Goal: Task Accomplishment & Management: Use online tool/utility

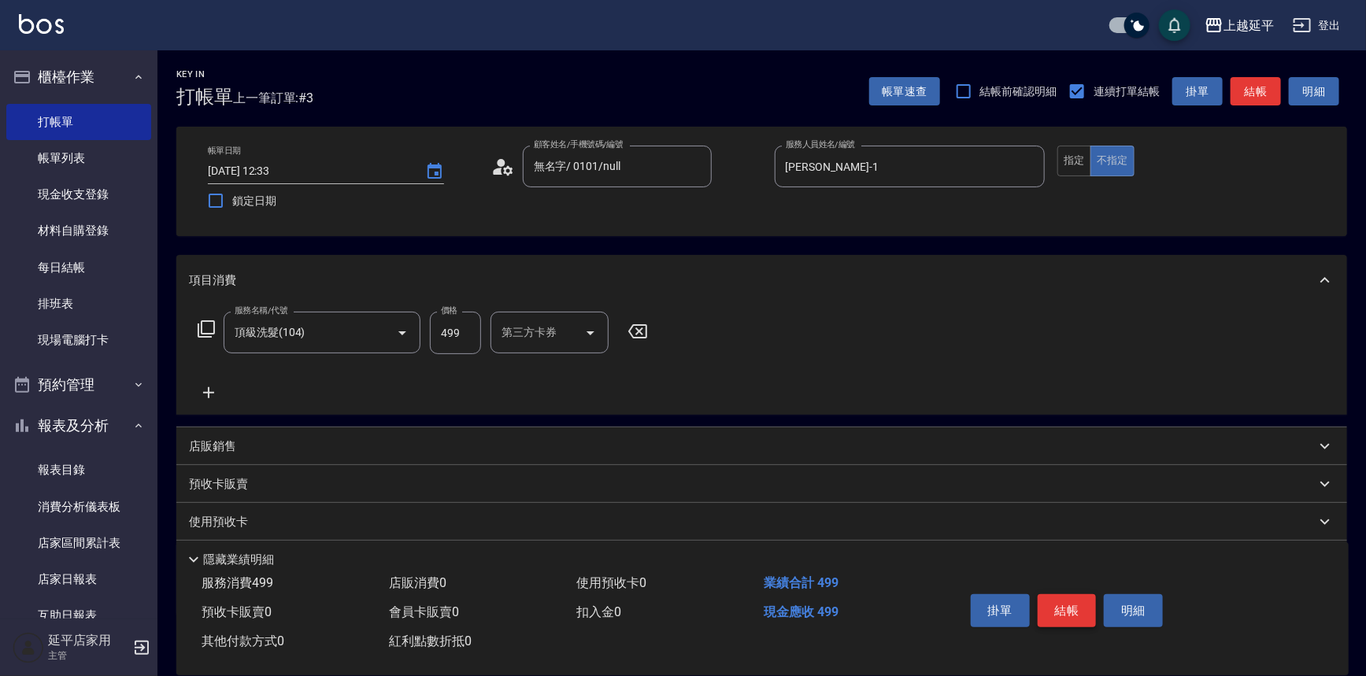
click at [1056, 608] on button "結帳" at bounding box center [1067, 610] width 59 height 33
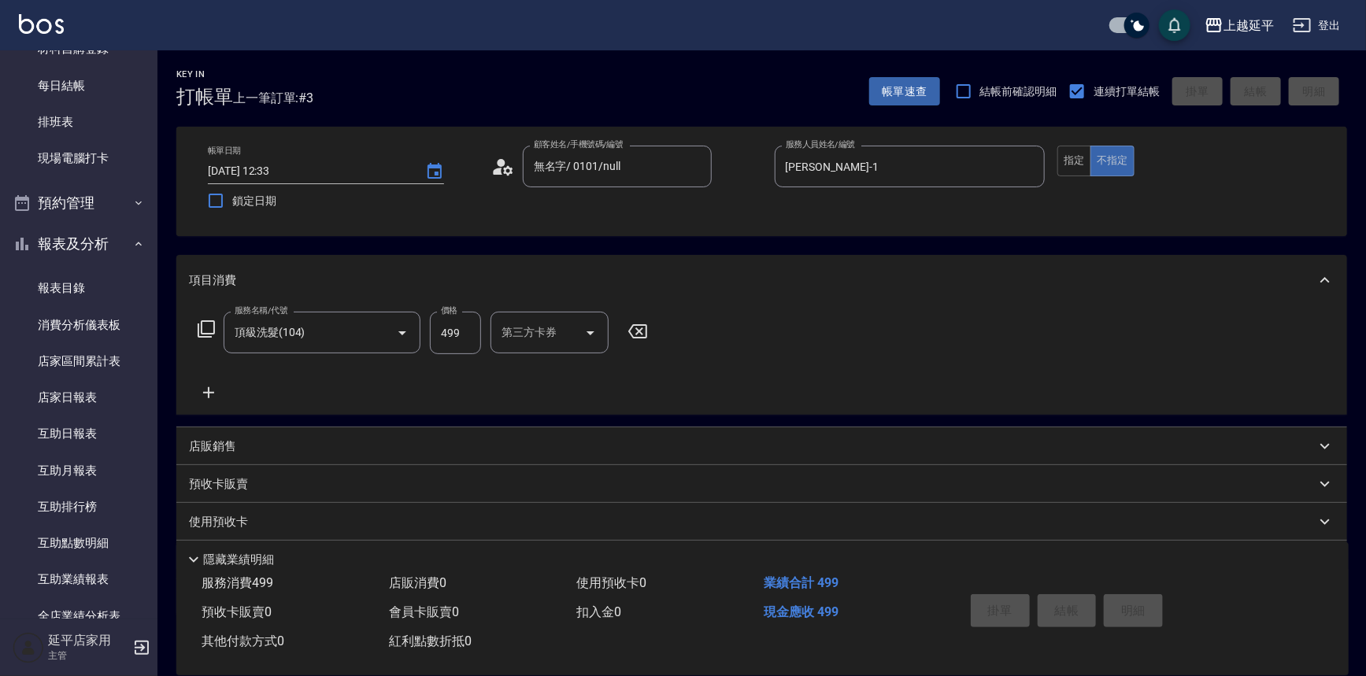
scroll to position [286, 0]
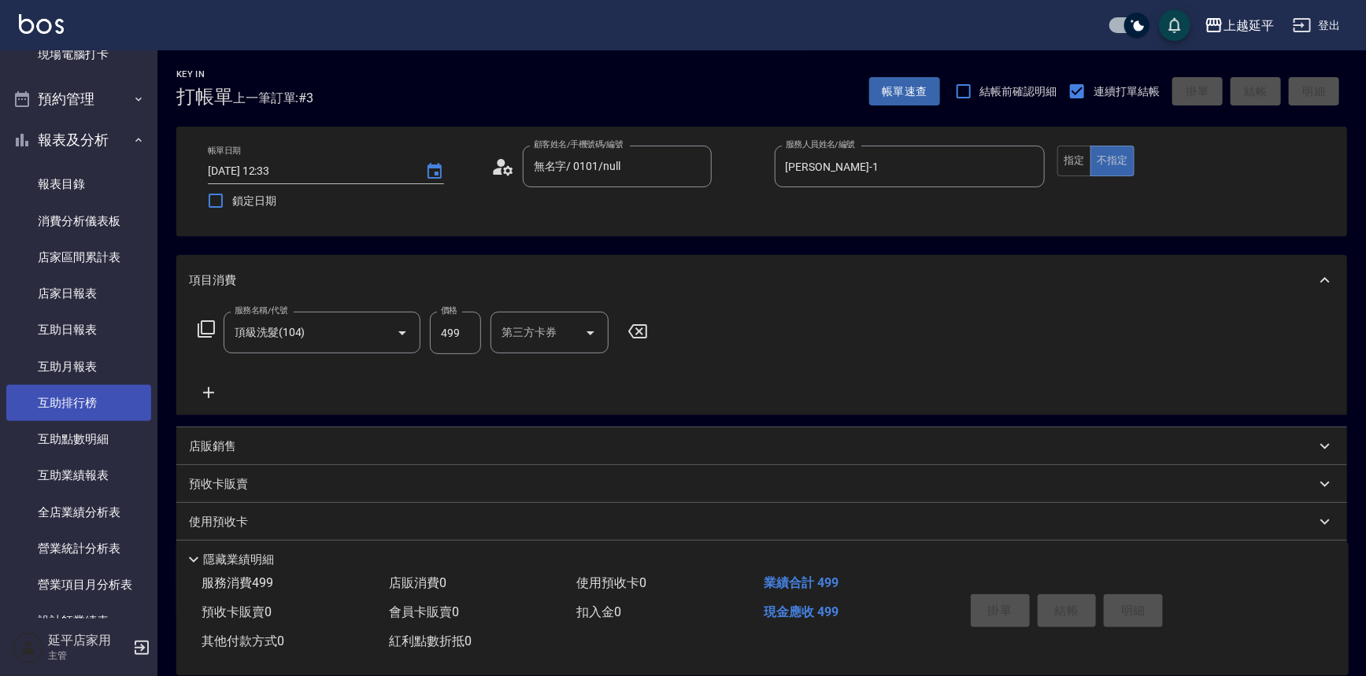
type input "[DATE] 15:17"
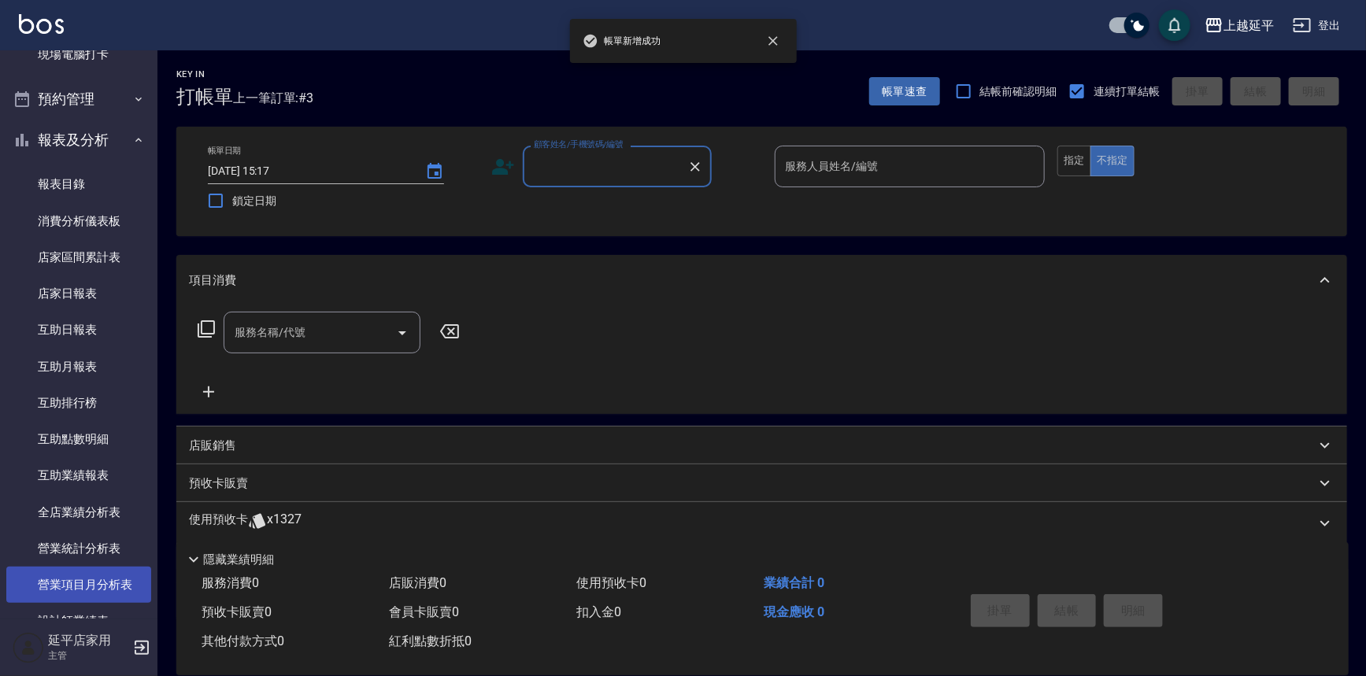
scroll to position [501, 0]
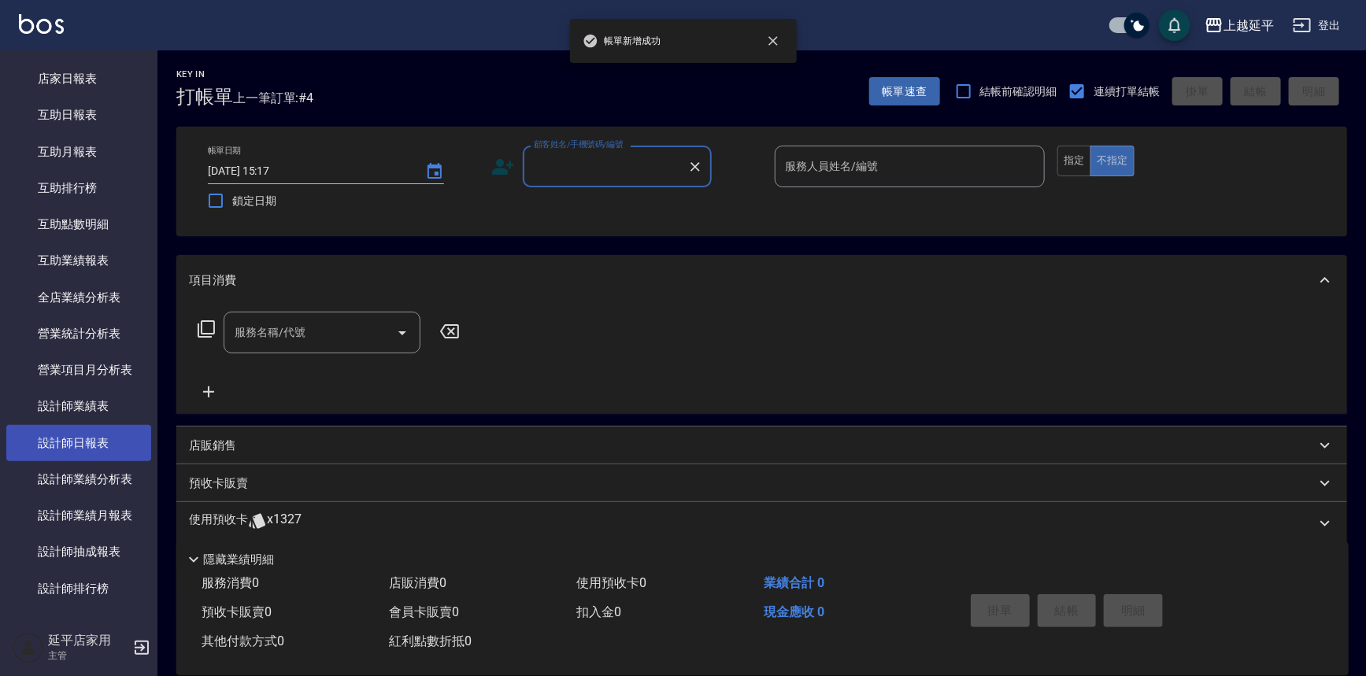
click at [89, 449] on link "設計師日報表" at bounding box center [78, 443] width 145 height 36
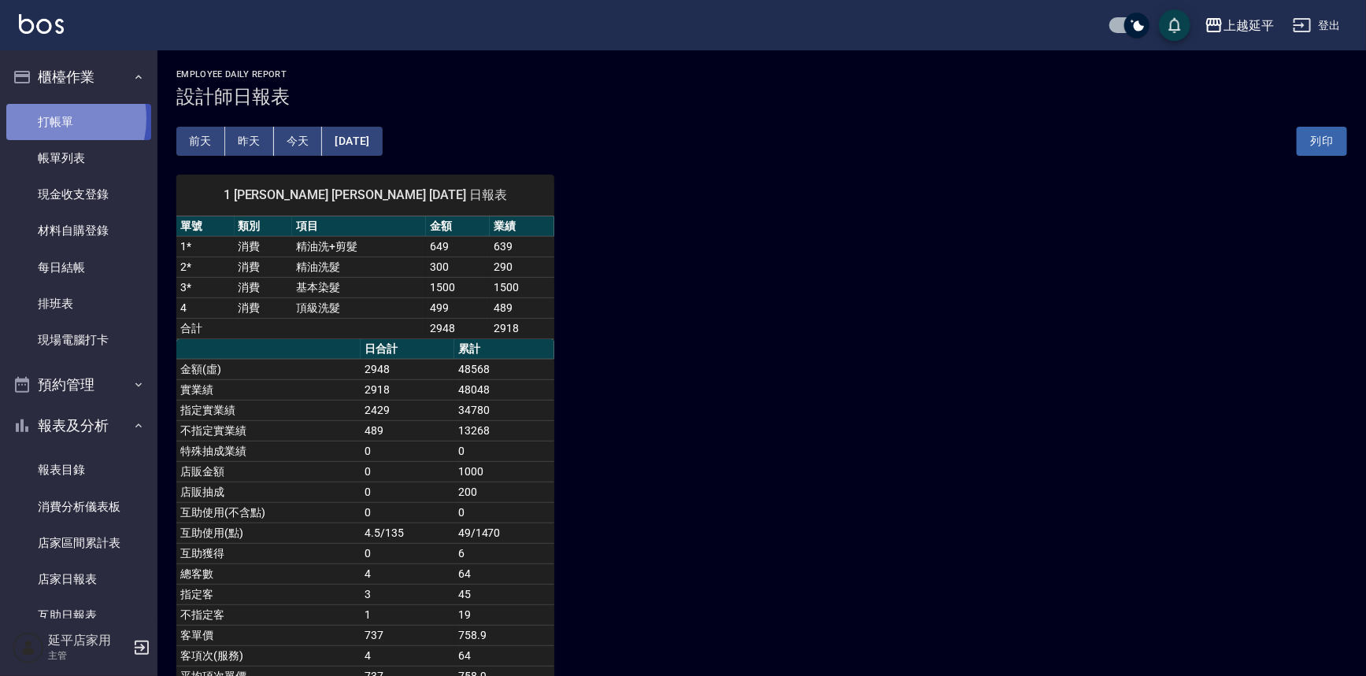
click at [50, 118] on link "打帳單" at bounding box center [78, 122] width 145 height 36
